Goal: Transaction & Acquisition: Subscribe to service/newsletter

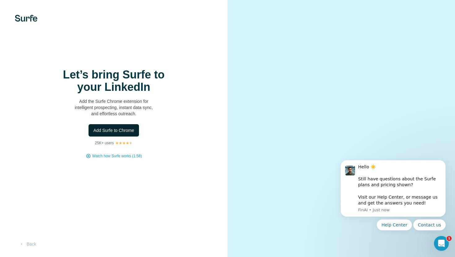
click at [120, 129] on span "Add Surfe to Chrome" at bounding box center [113, 130] width 41 height 6
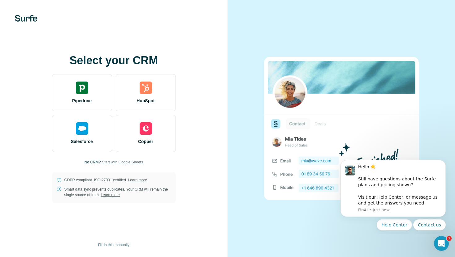
click at [132, 162] on span "Start with Google Sheets" at bounding box center [122, 163] width 41 height 6
